Goal: Book appointment/travel/reservation

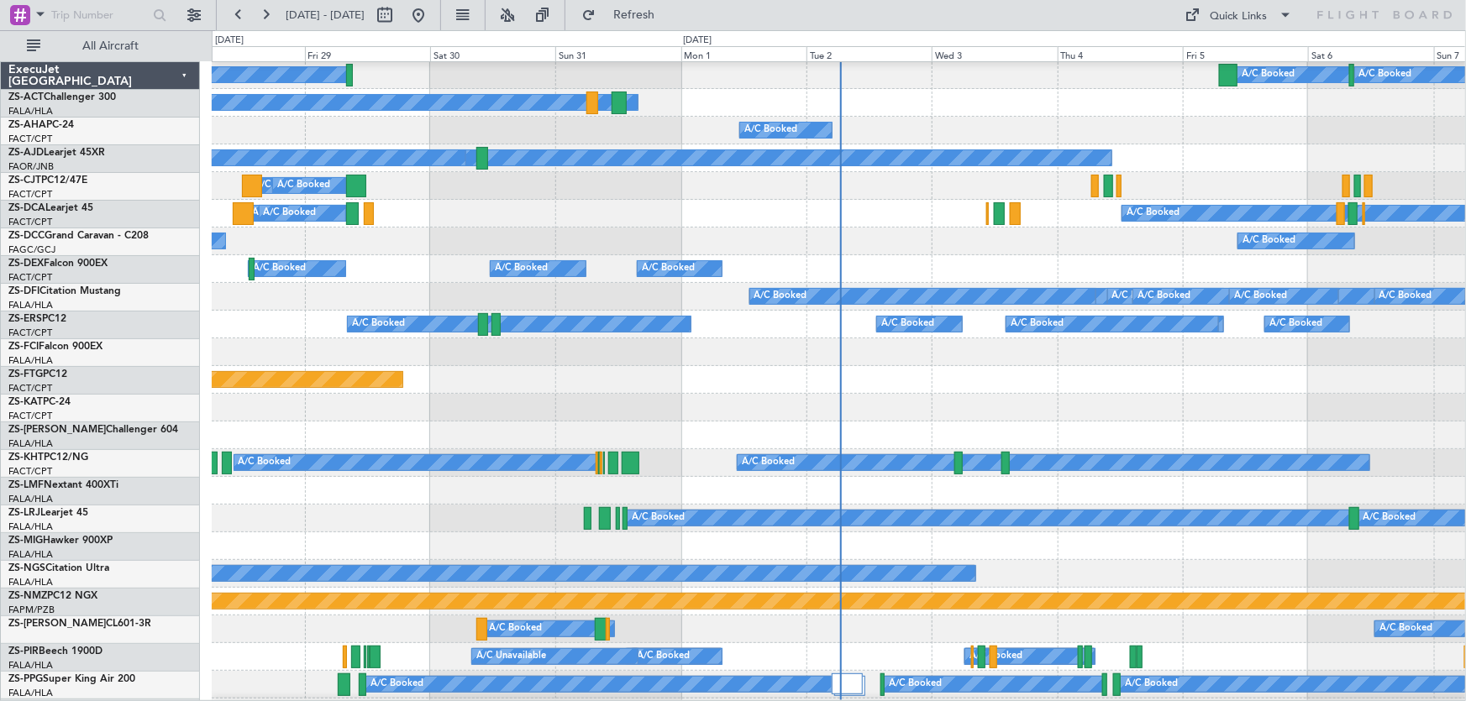
scroll to position [305, 0]
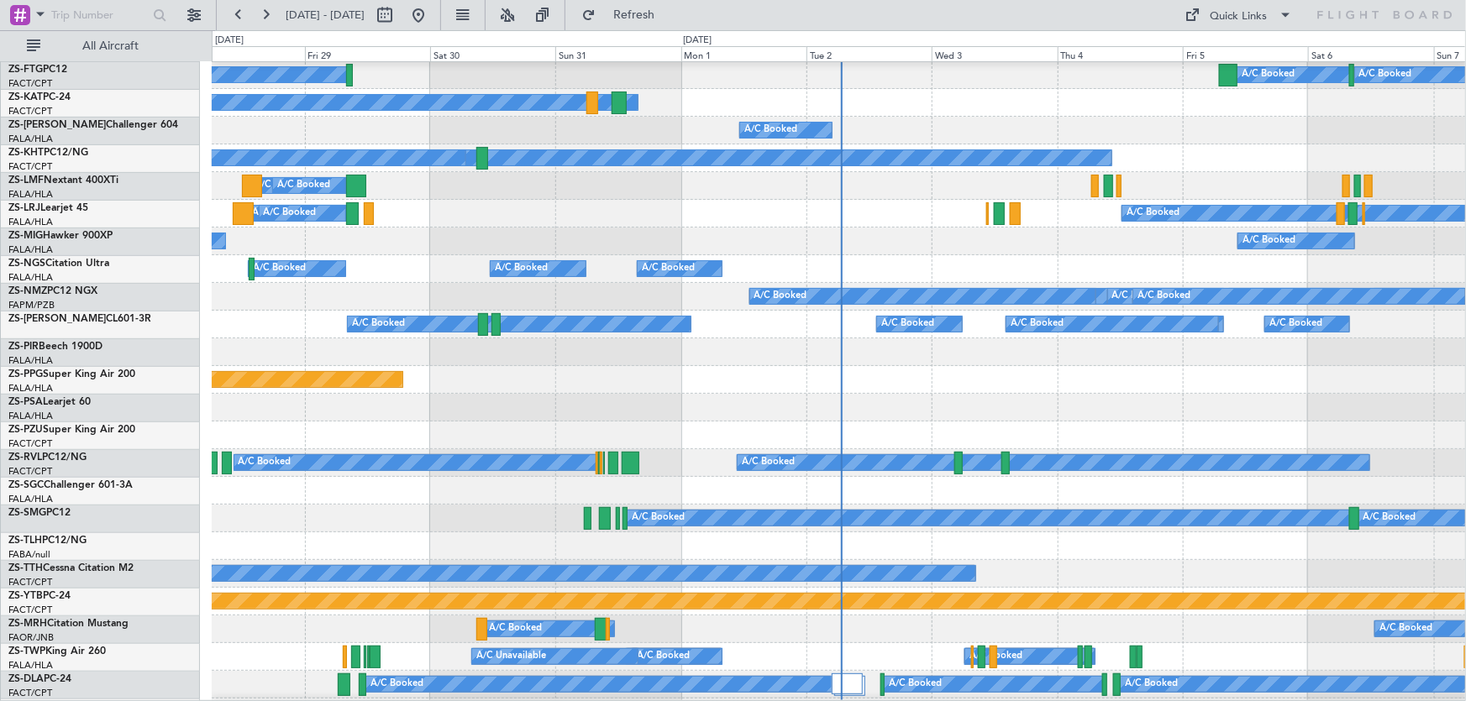
click at [432, 14] on div at bounding box center [401, 15] width 60 height 27
click at [398, 14] on button at bounding box center [384, 15] width 27 height 27
select select "8"
select select "2025"
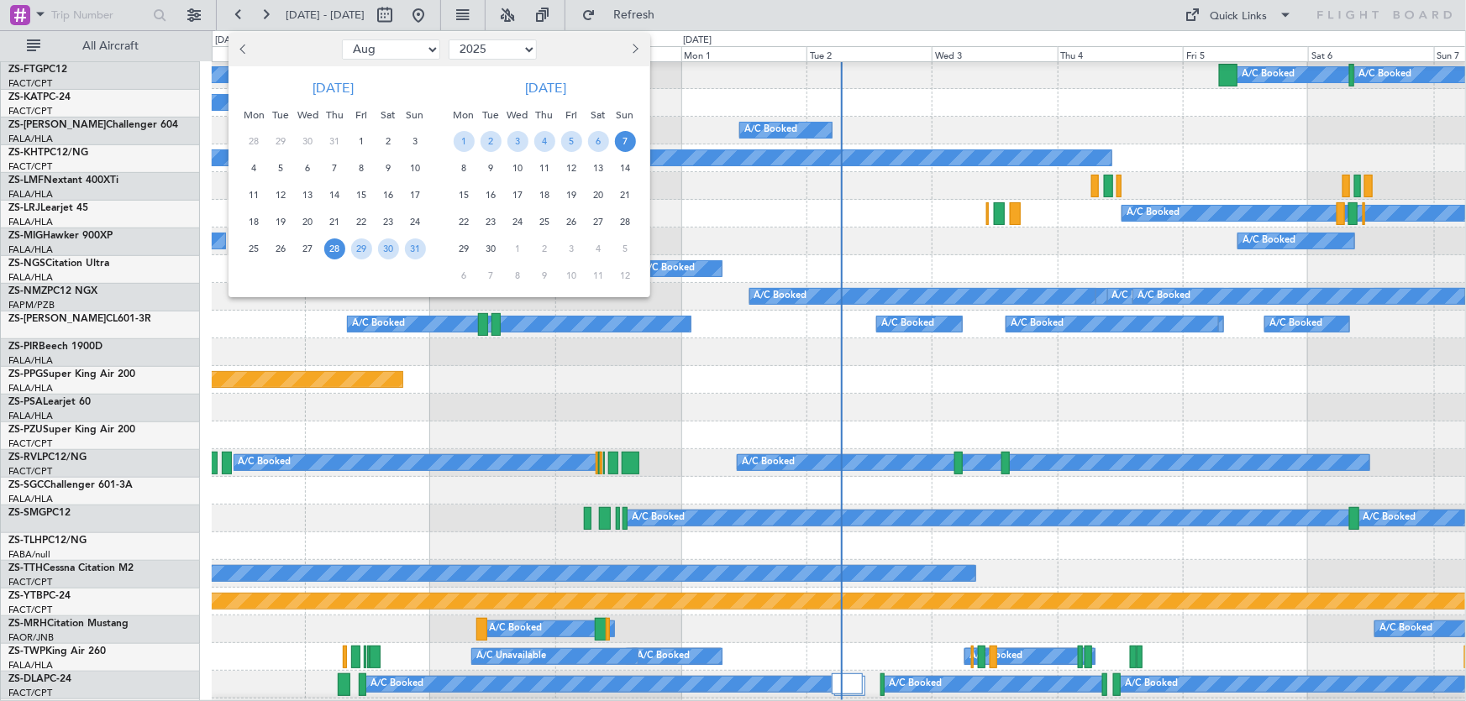
click at [637, 50] on button "Next month" at bounding box center [634, 49] width 18 height 27
click at [512, 248] on span "26" at bounding box center [517, 249] width 21 height 21
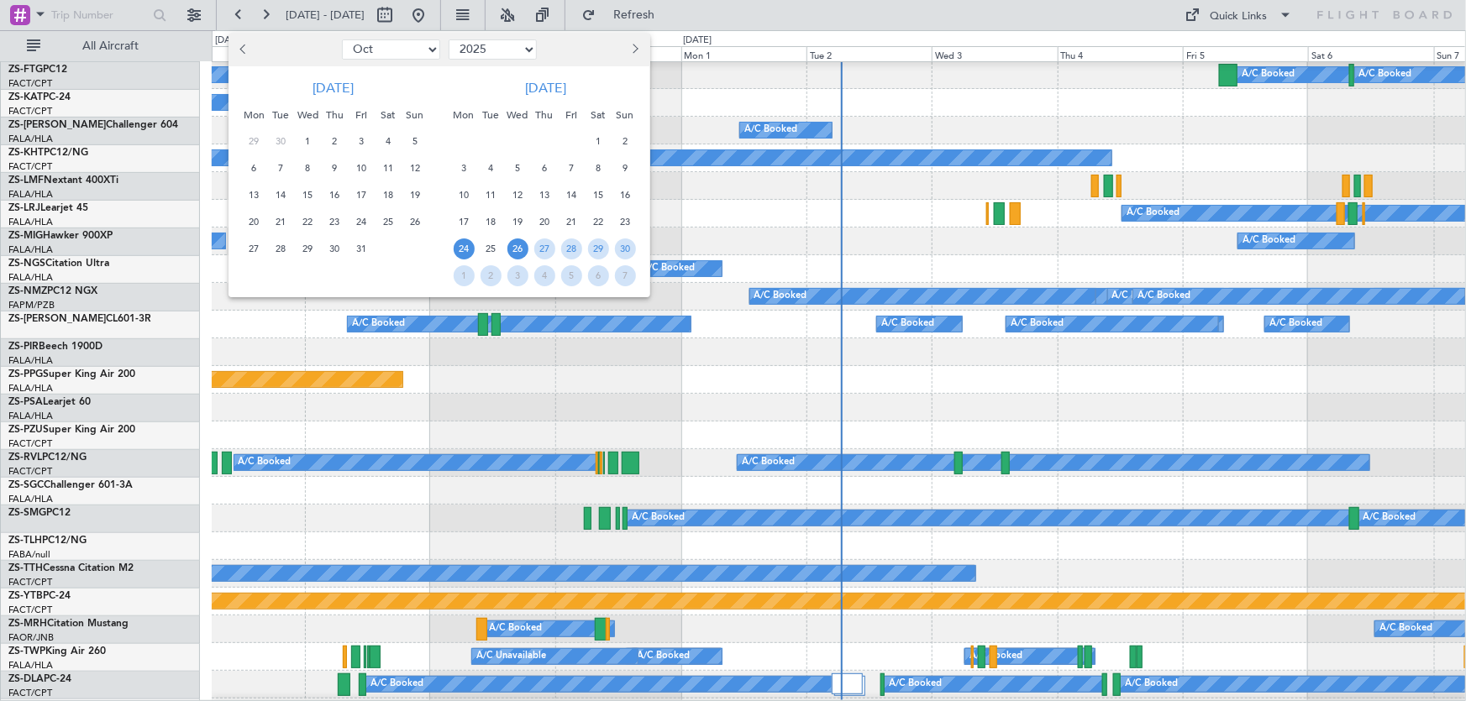
click at [455, 247] on span "24" at bounding box center [464, 249] width 21 height 21
click at [518, 246] on span "26" at bounding box center [517, 249] width 21 height 21
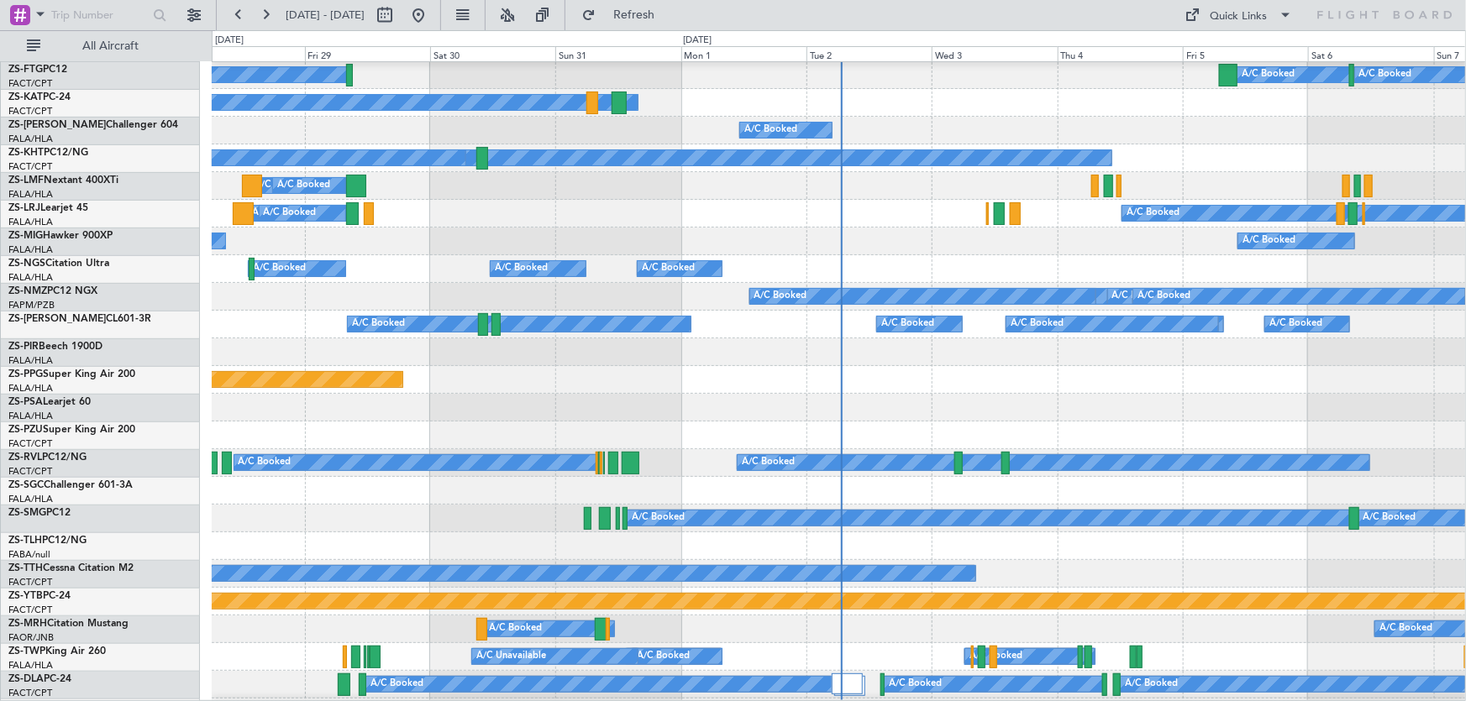
select select "11"
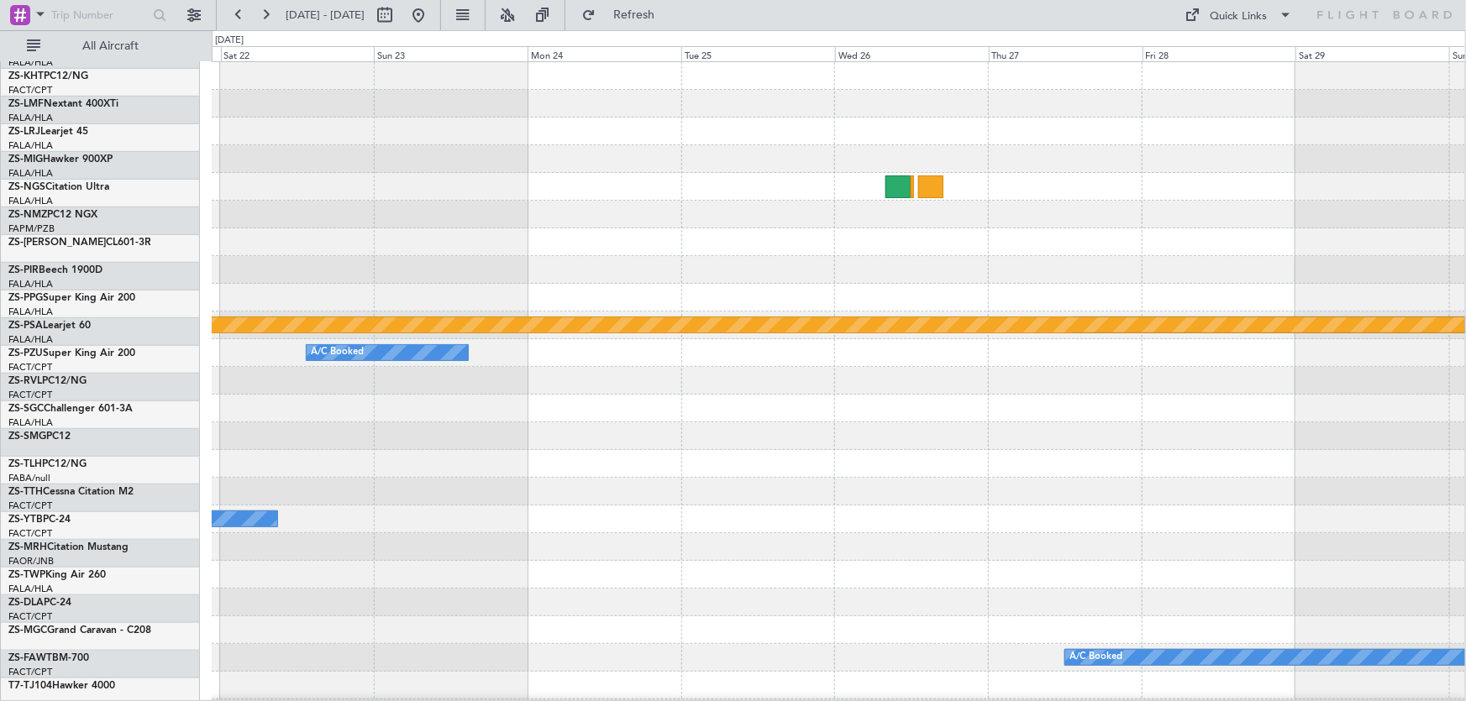
scroll to position [0, 0]
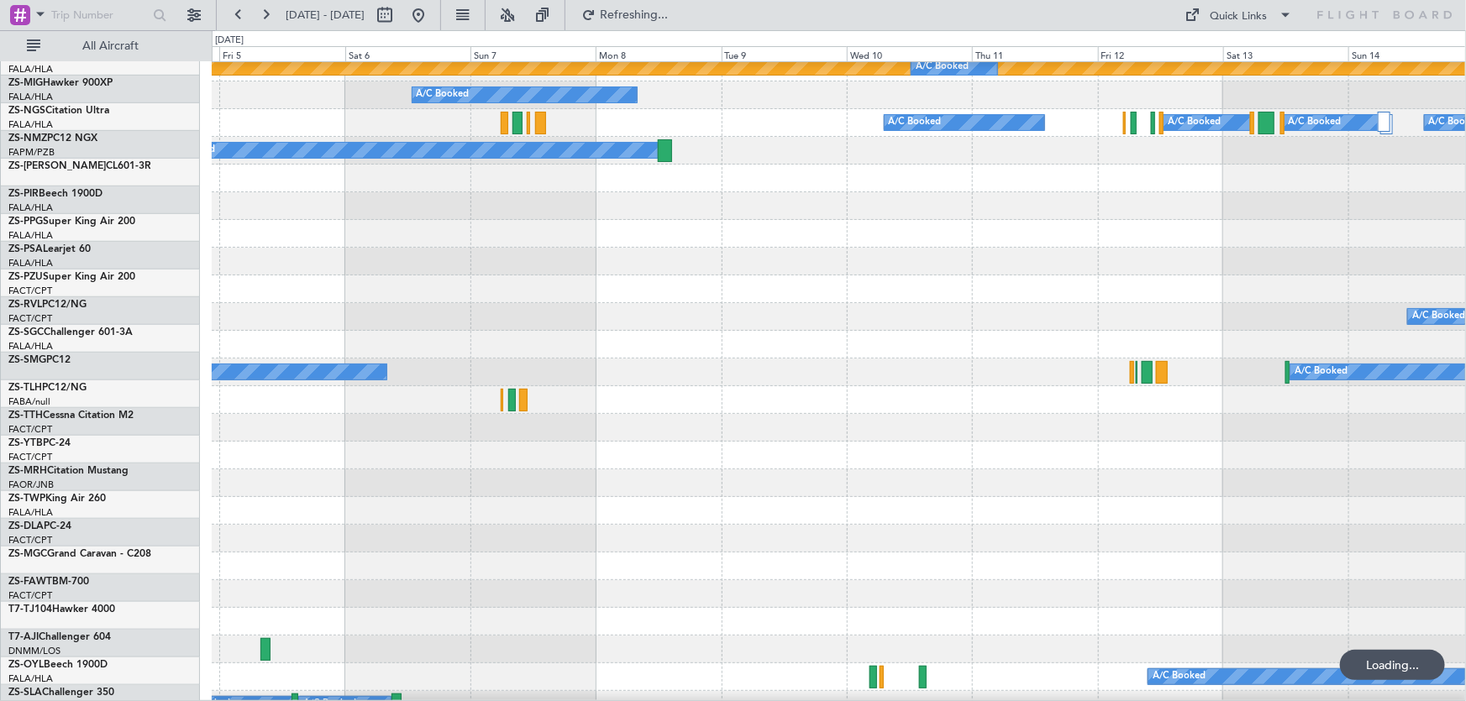
scroll to position [840, 0]
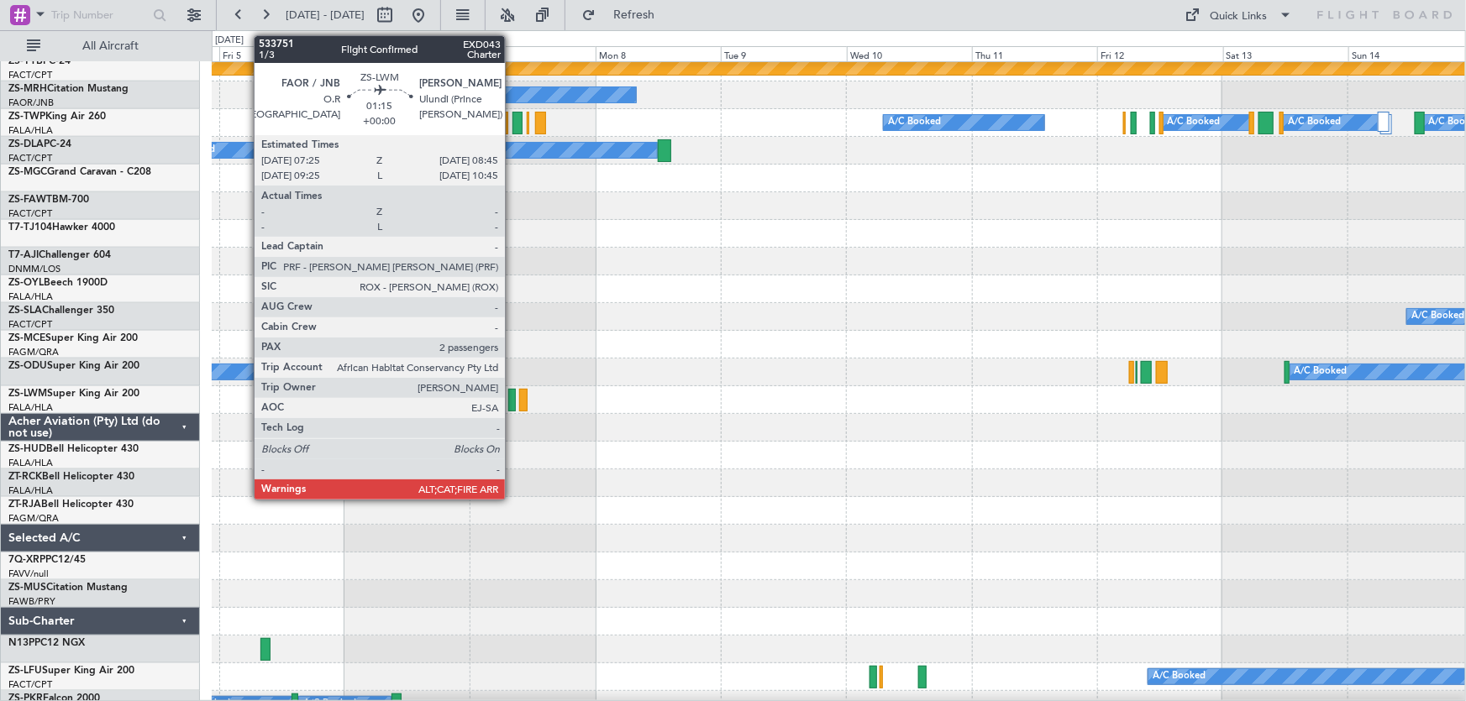
click at [512, 401] on div at bounding box center [512, 400] width 8 height 23
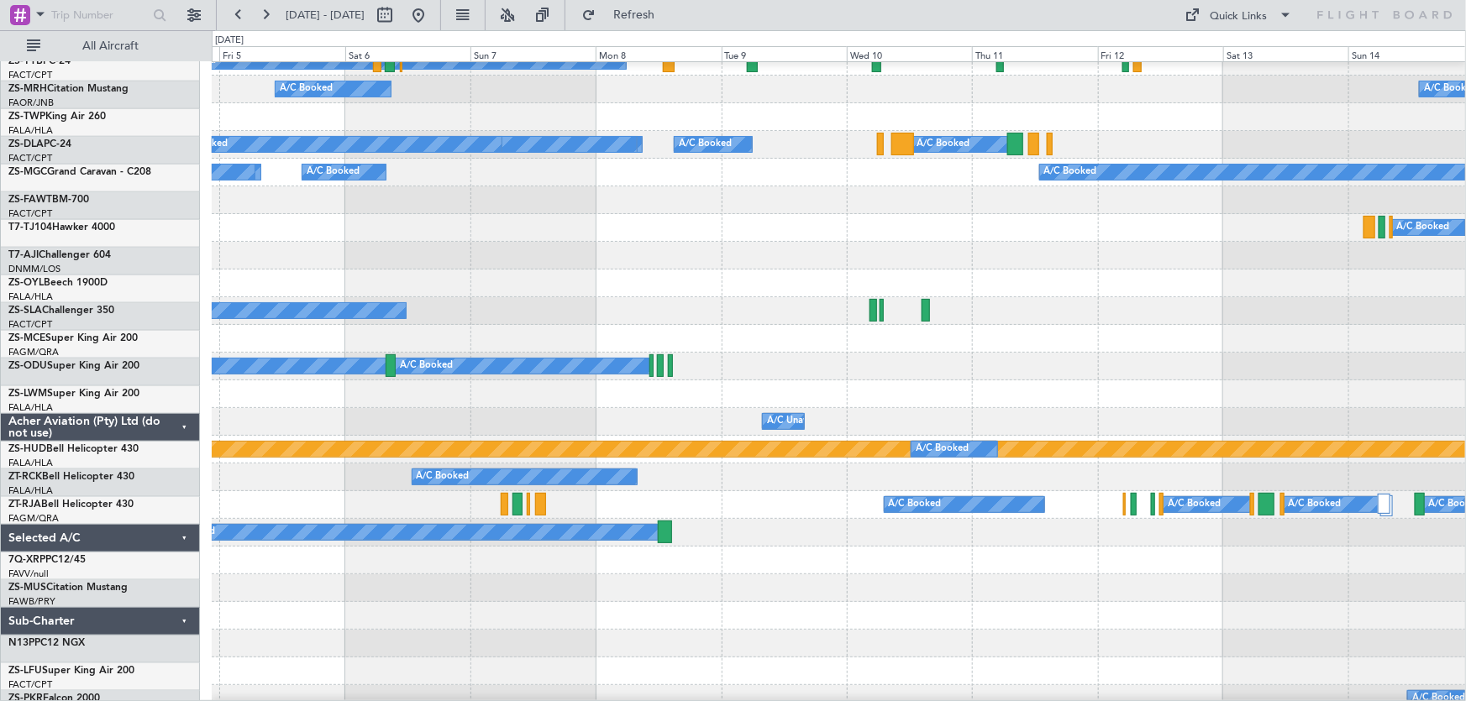
scroll to position [458, 0]
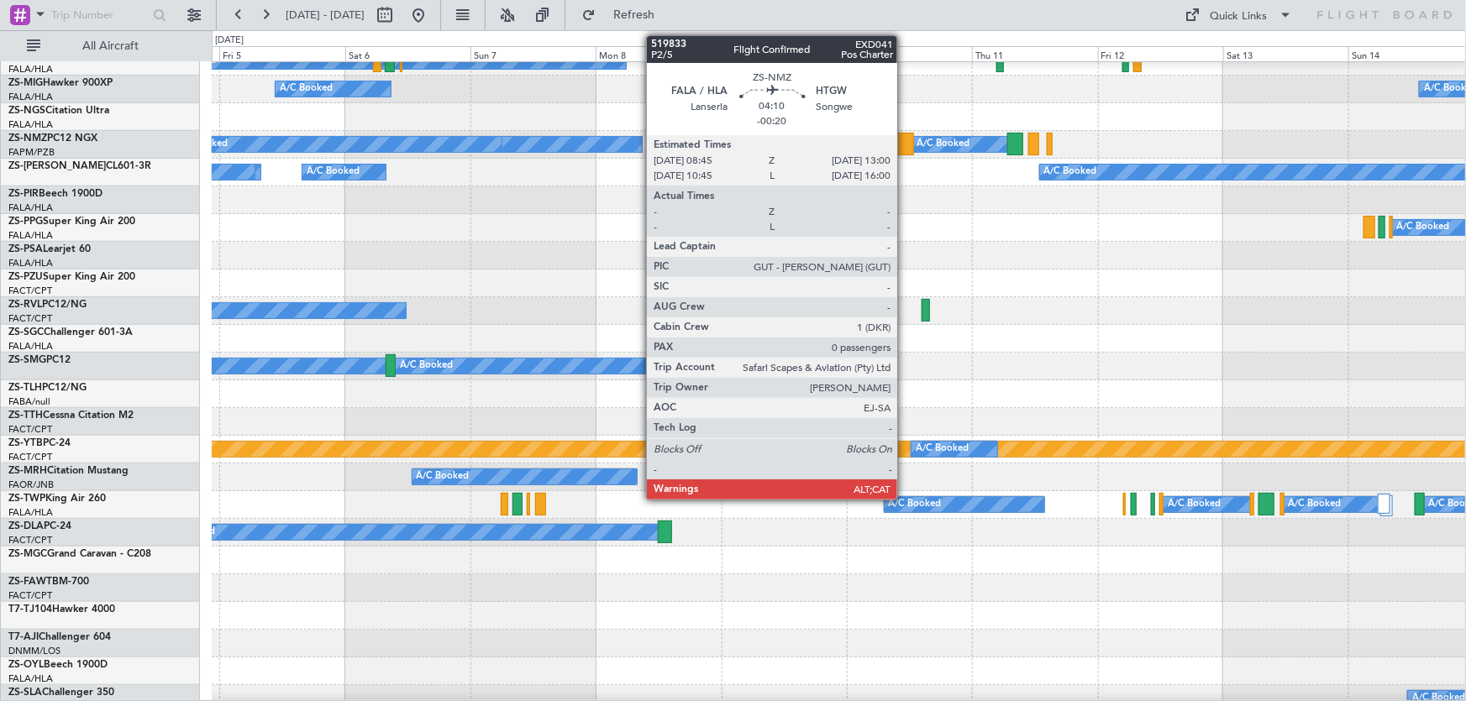
click at [899, 140] on div at bounding box center [902, 144] width 23 height 23
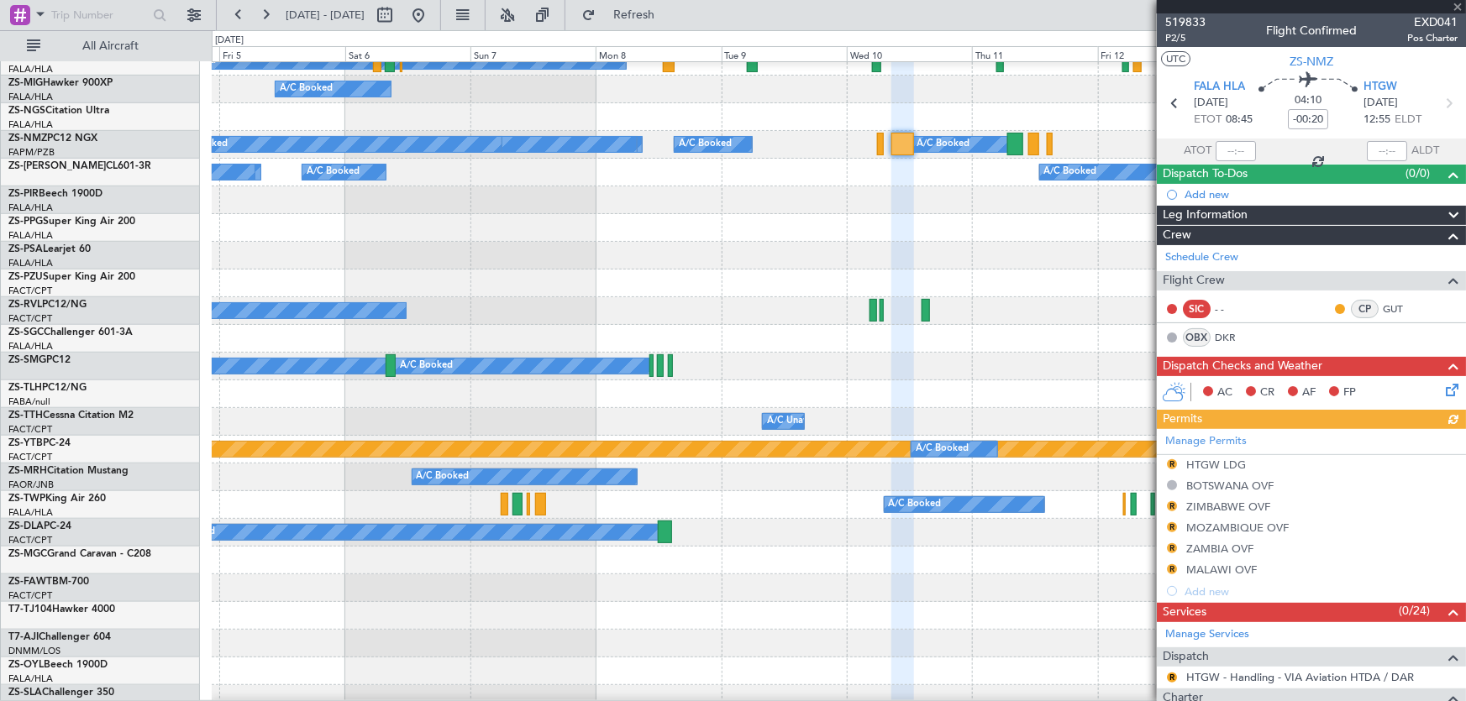
click at [1459, 8] on div at bounding box center [1310, 6] width 309 height 13
click at [1455, 1] on span at bounding box center [1457, 7] width 17 height 15
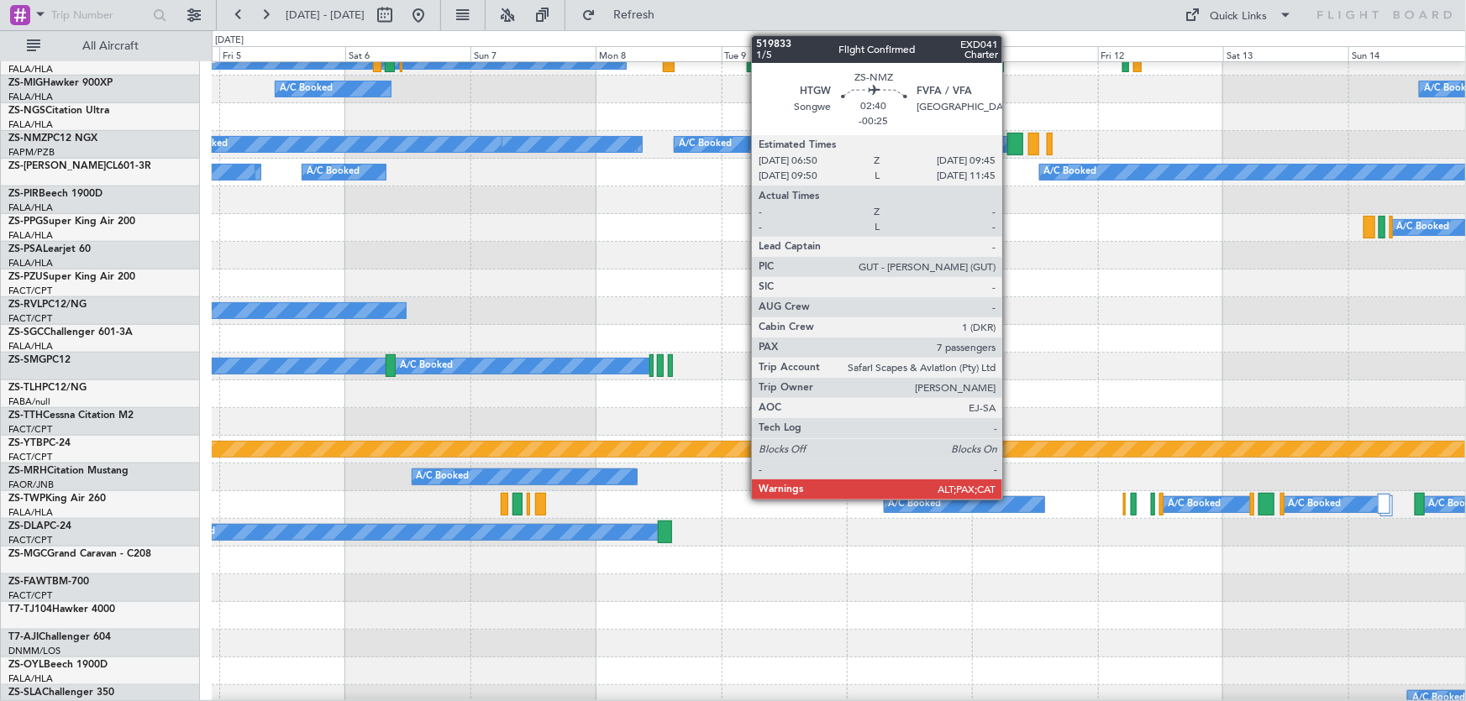
click at [1012, 143] on div at bounding box center [1015, 144] width 16 height 23
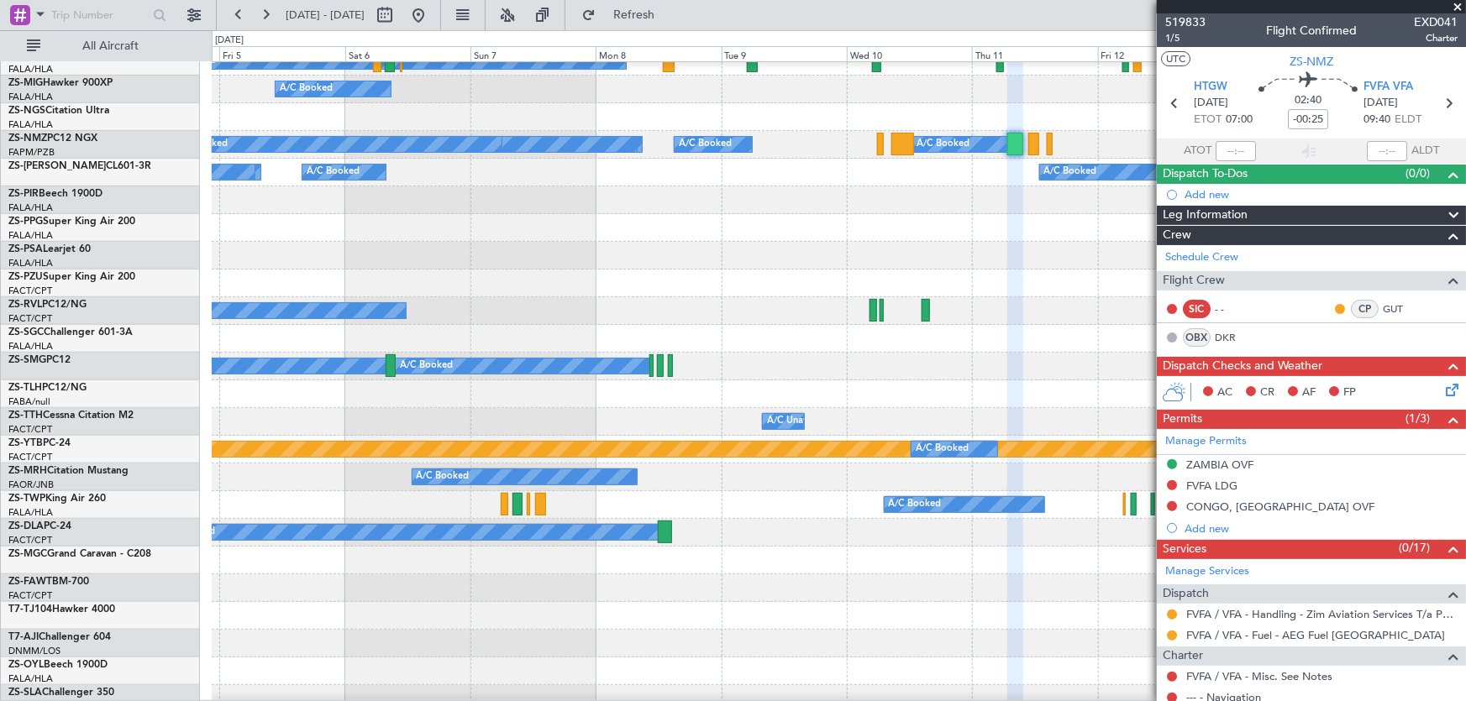
click at [1010, 278] on div at bounding box center [839, 284] width 1254 height 28
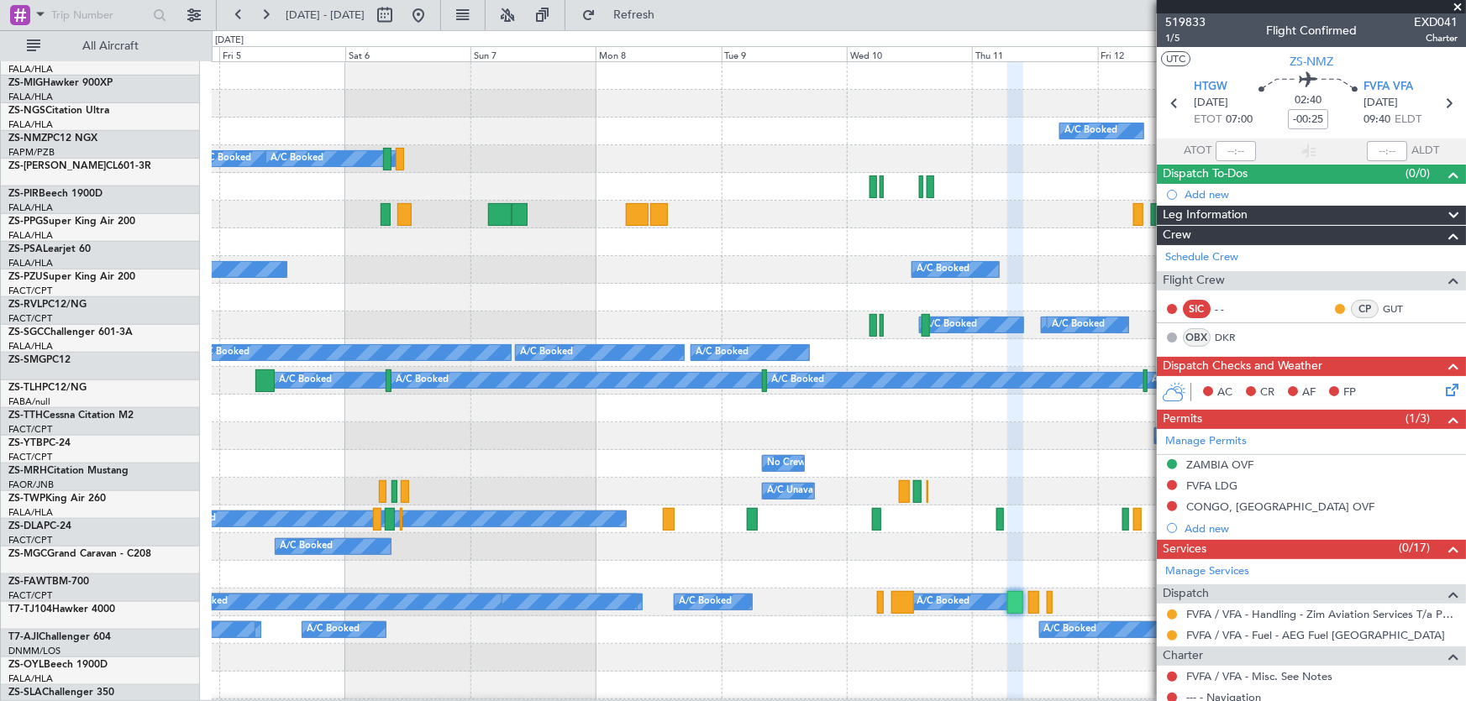
scroll to position [0, 0]
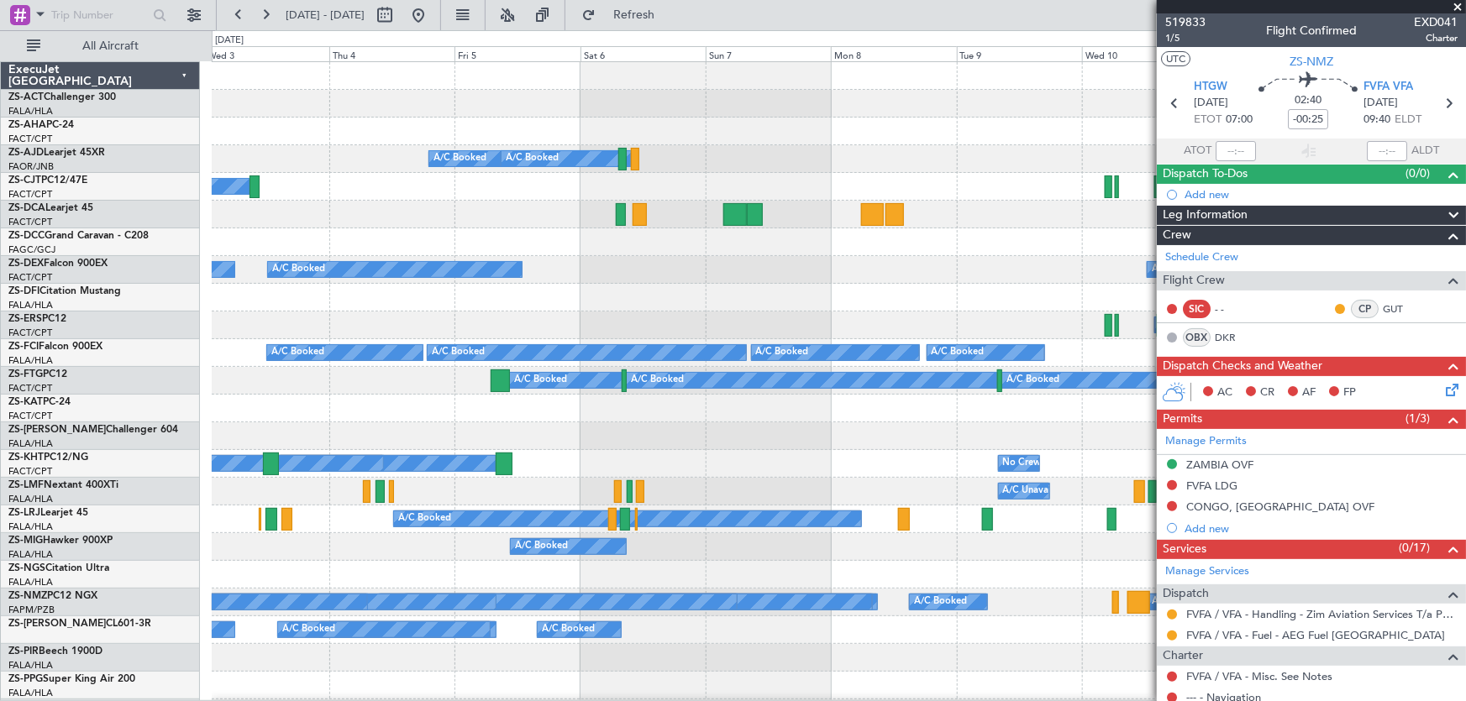
click at [521, 273] on div "A/C Booked" at bounding box center [394, 269] width 253 height 15
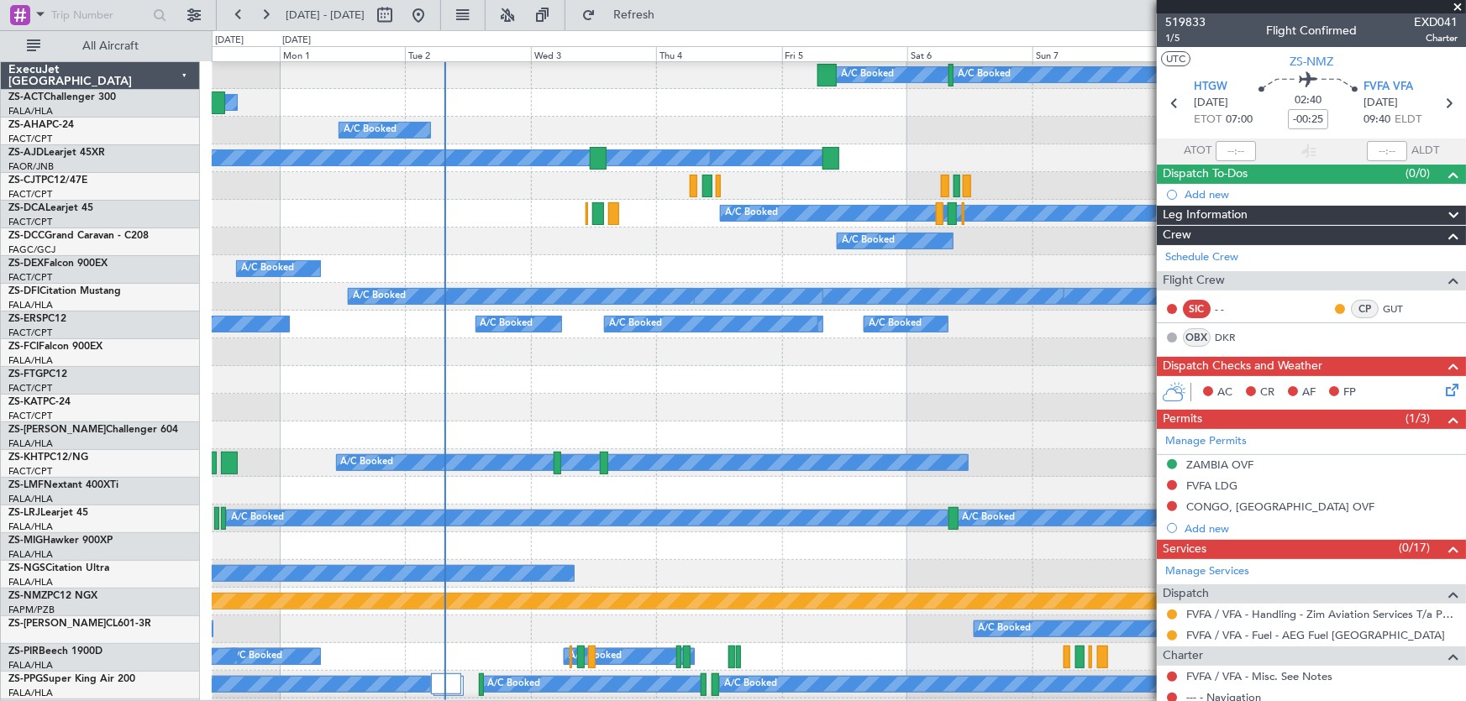
scroll to position [381, 0]
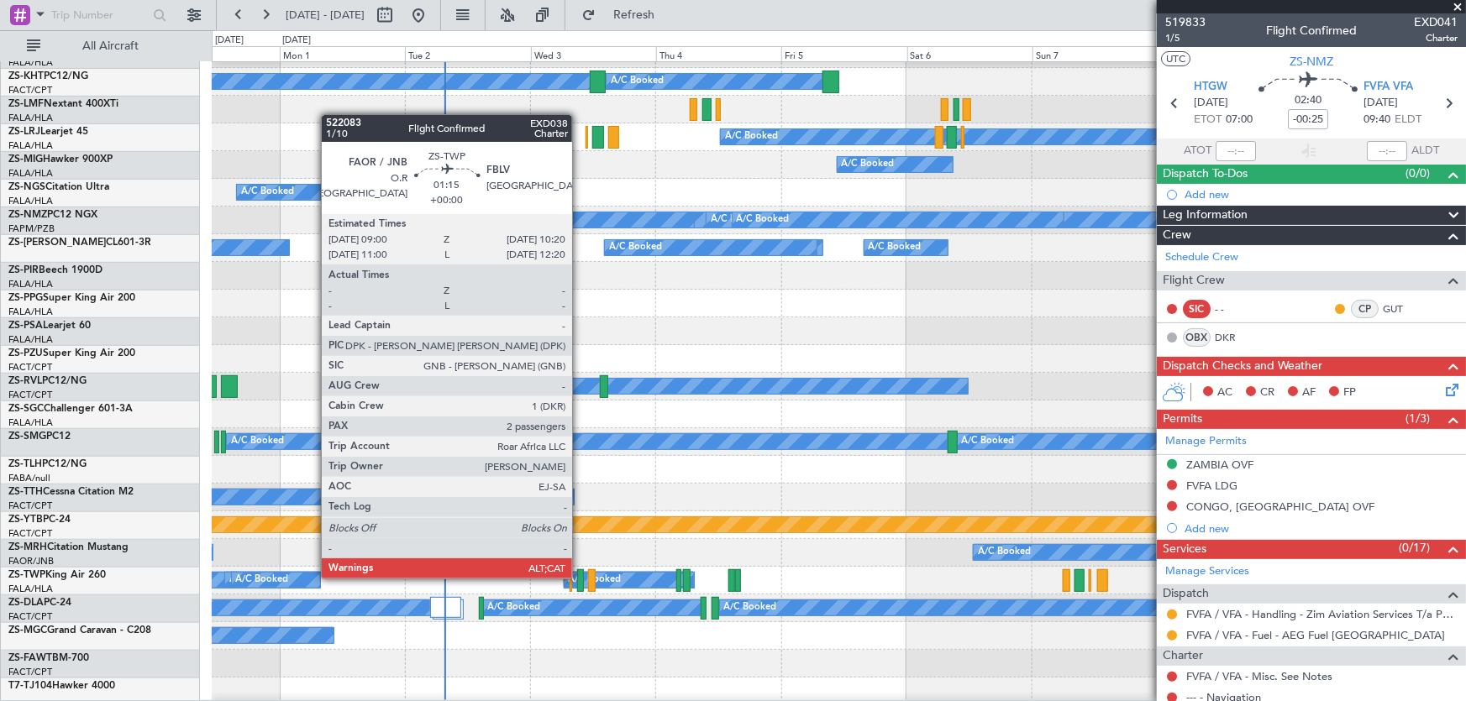
click at [579, 577] on div at bounding box center [581, 580] width 8 height 23
click at [579, 579] on div at bounding box center [581, 580] width 8 height 23
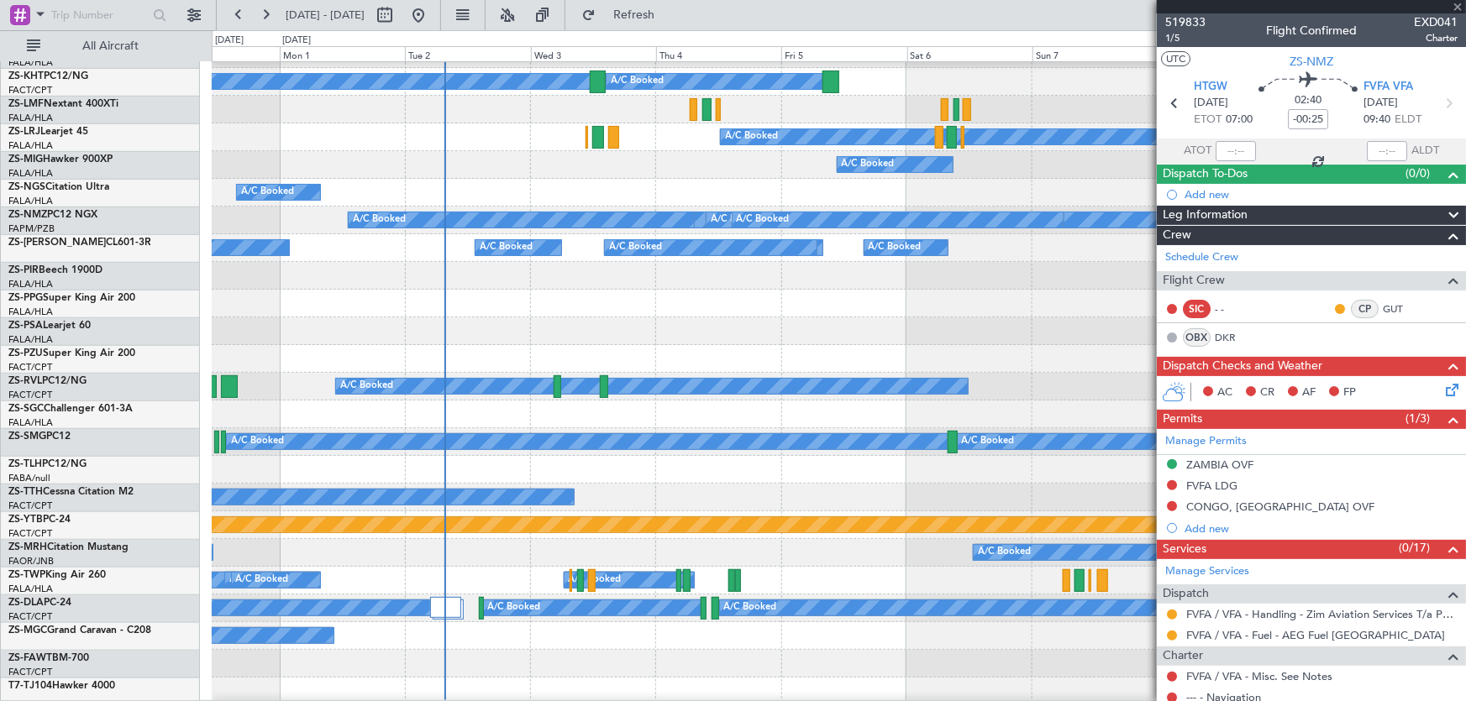
type input "2"
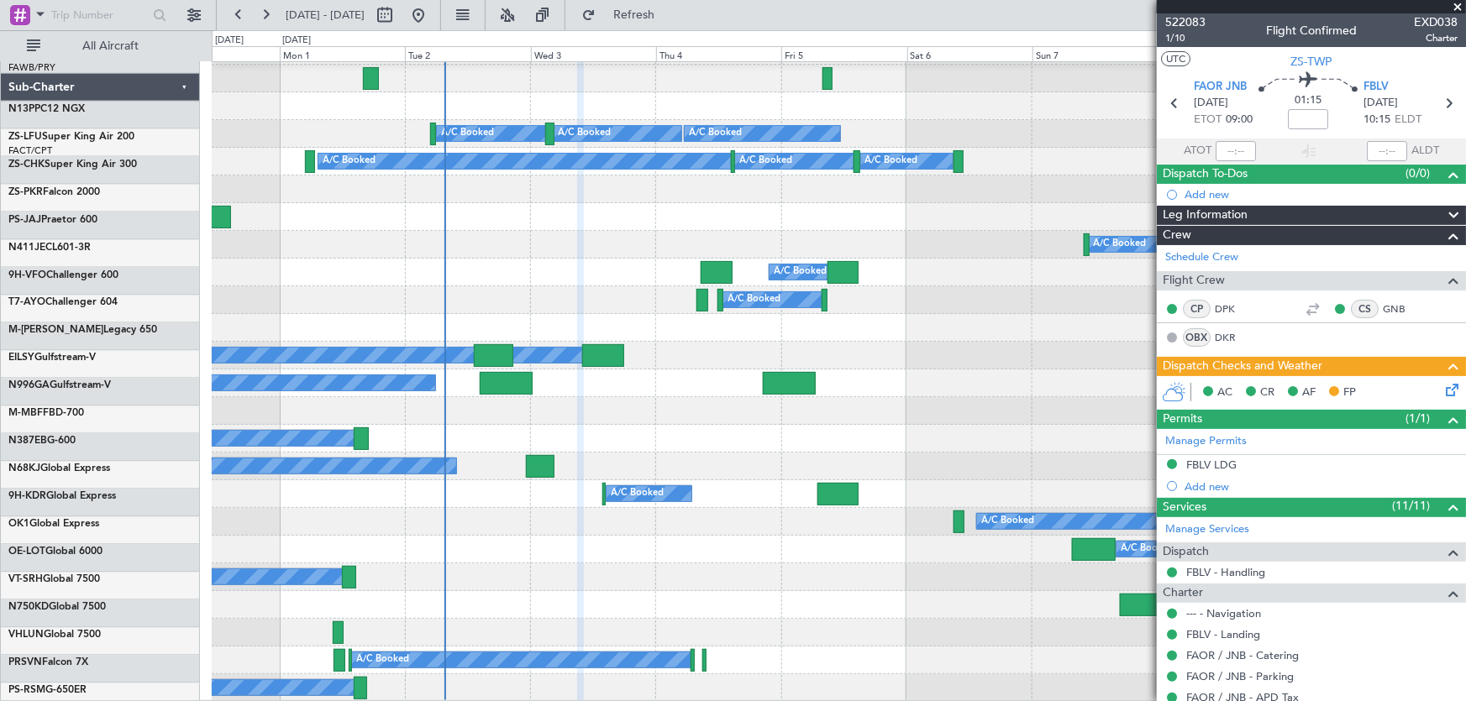
scroll to position [1411, 0]
